Goal: Task Accomplishment & Management: Use online tool/utility

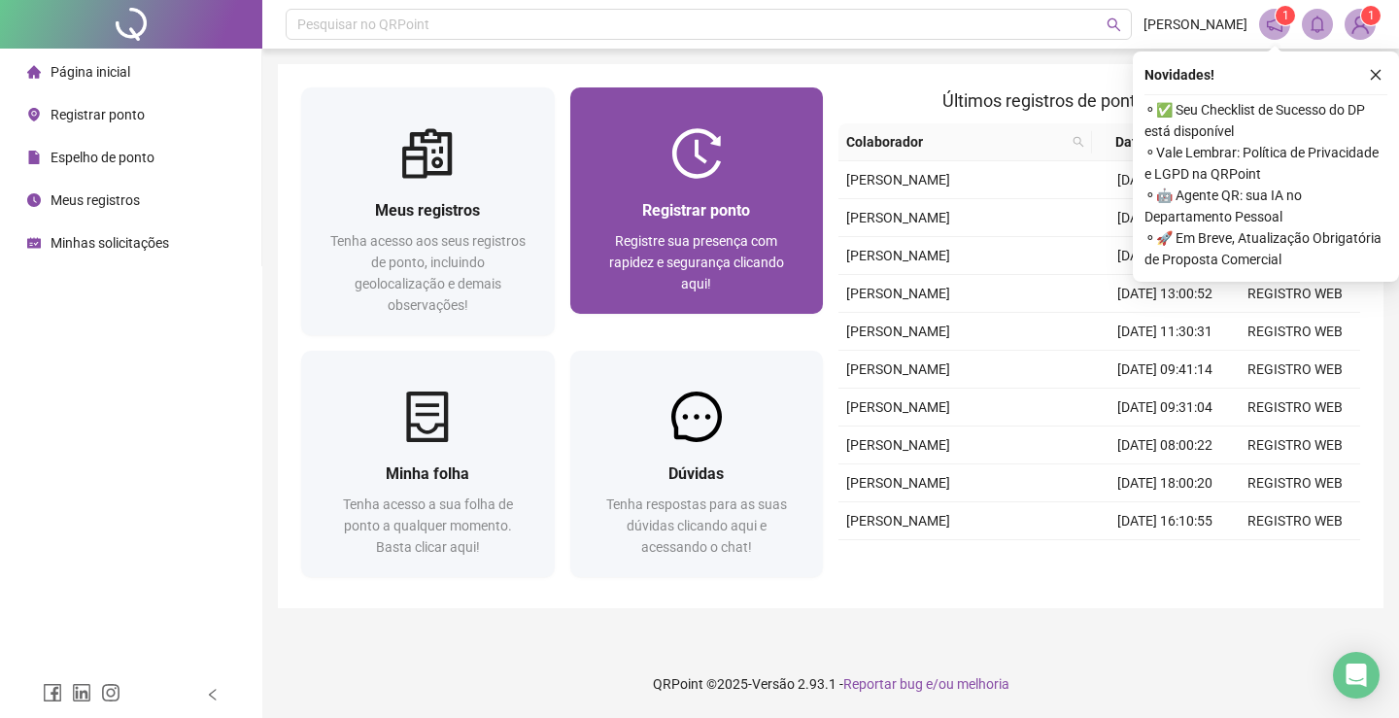
click at [750, 254] on span "Registre sua presença com rapidez e segurança clicando aqui!" at bounding box center [696, 262] width 175 height 58
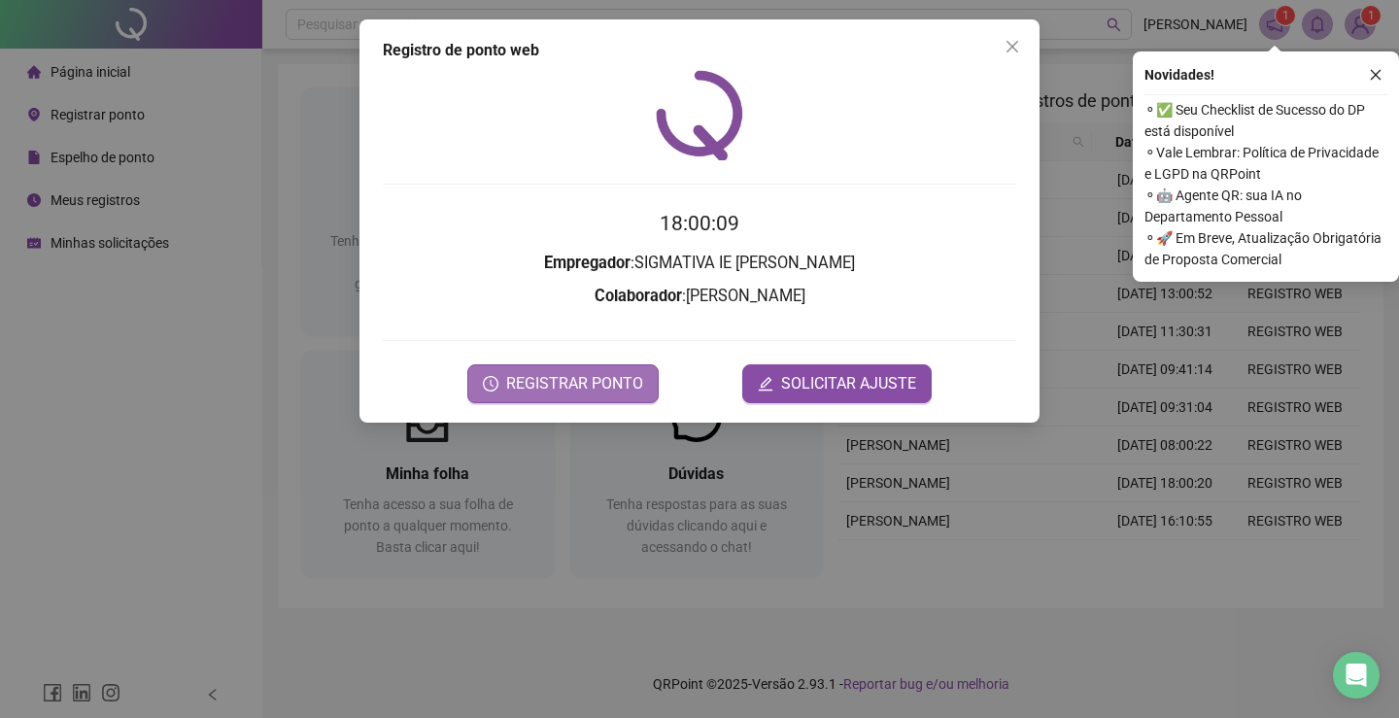
click at [556, 372] on span "REGISTRAR PONTO" at bounding box center [574, 383] width 137 height 23
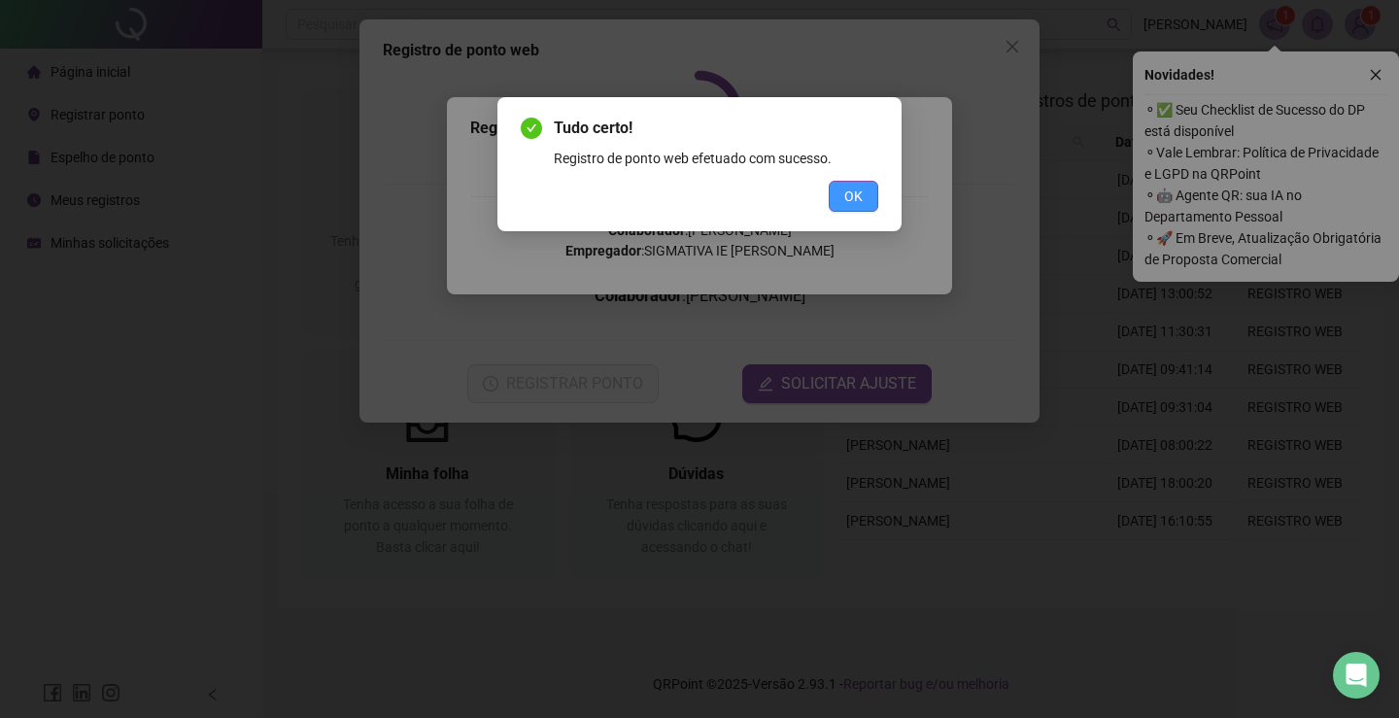
click at [851, 190] on span "OK" at bounding box center [853, 196] width 18 height 21
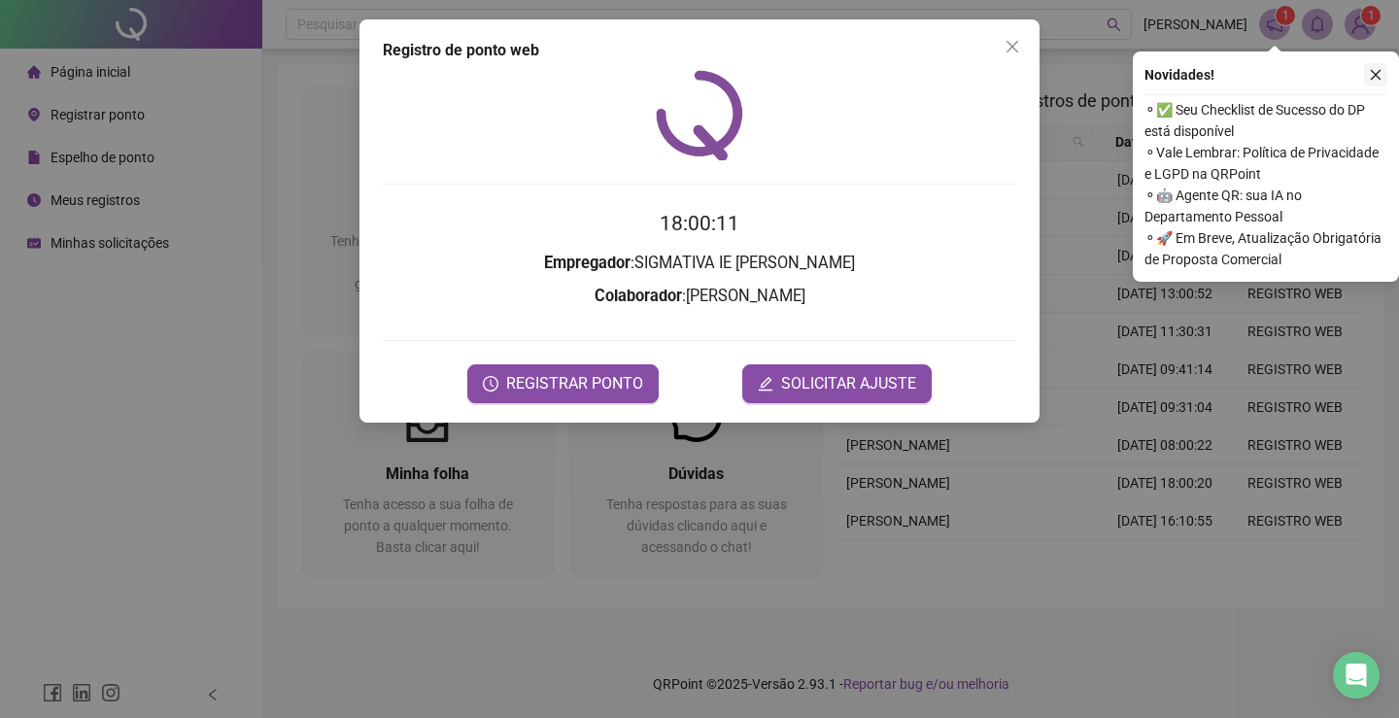
click at [1375, 78] on icon "close" at bounding box center [1376, 75] width 14 height 14
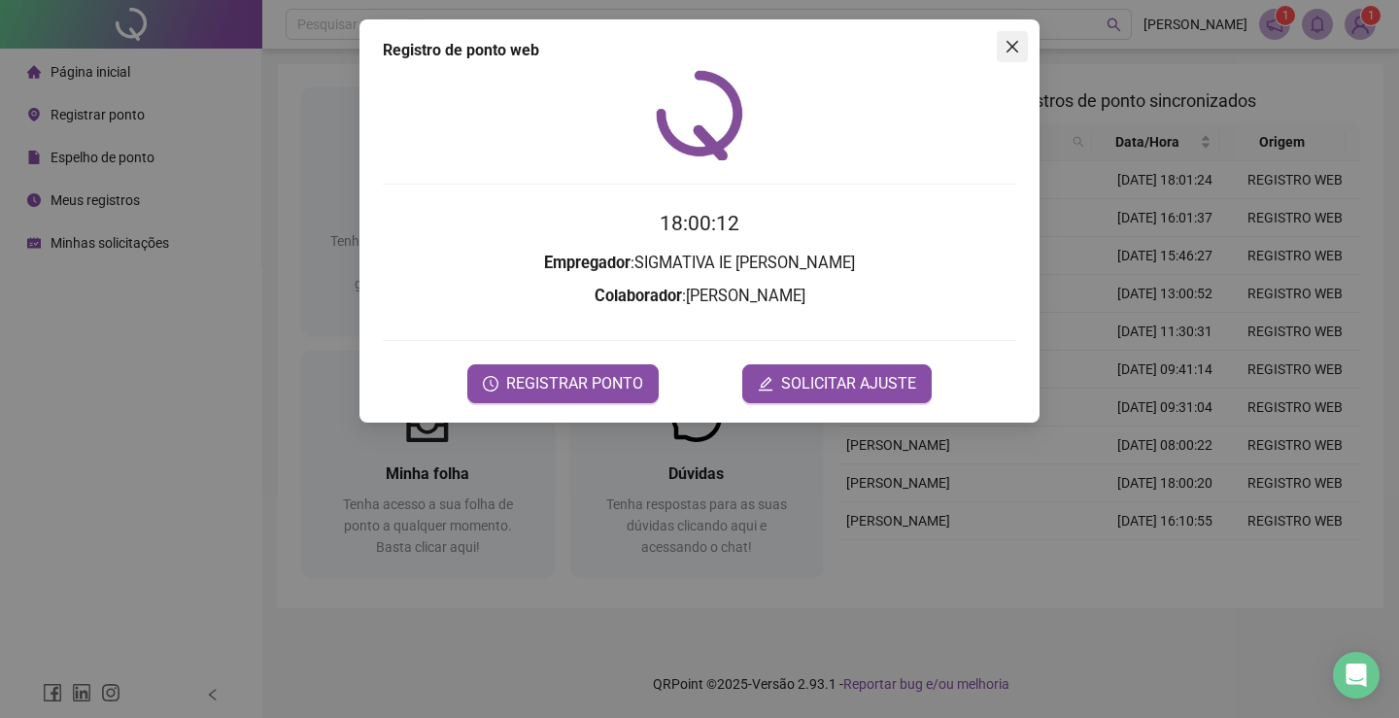
click at [1017, 47] on icon "close" at bounding box center [1012, 47] width 16 height 16
